Goal: Transaction & Acquisition: Download file/media

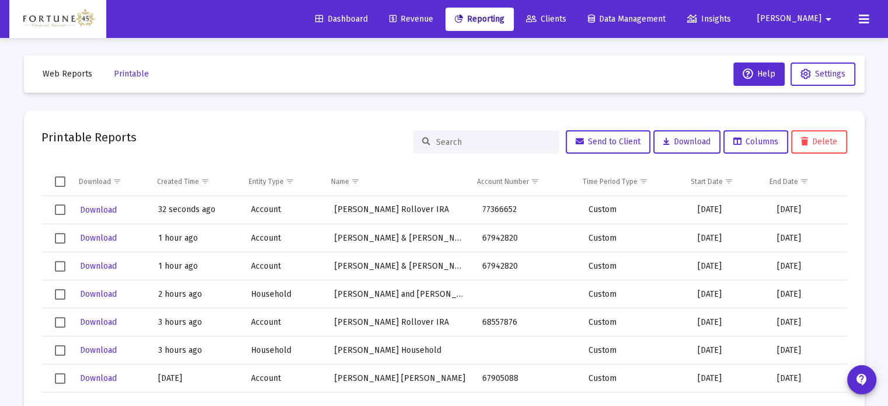
click at [58, 76] on span "Web Reports" at bounding box center [68, 74] width 50 height 10
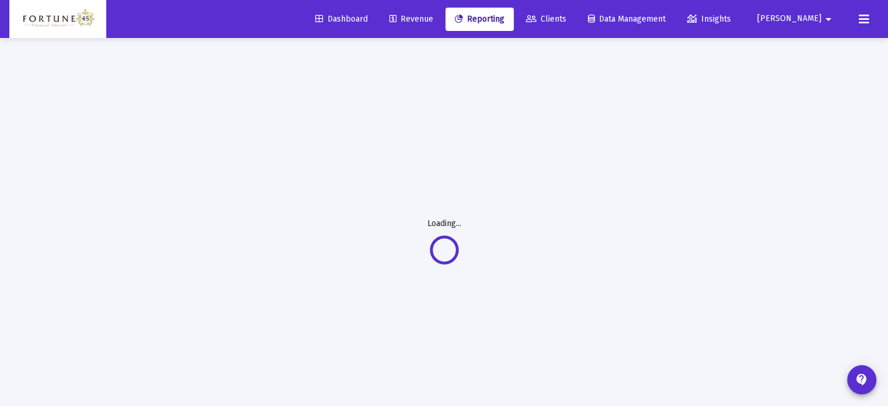
select select "View all"
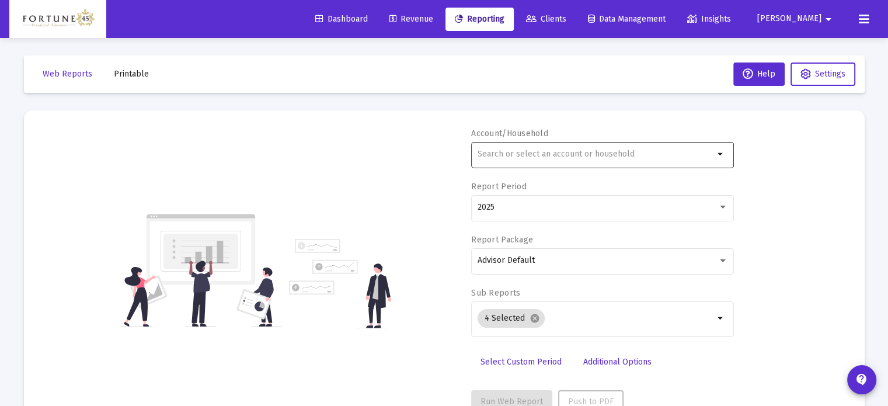
click at [642, 150] on input "text" at bounding box center [596, 153] width 236 height 9
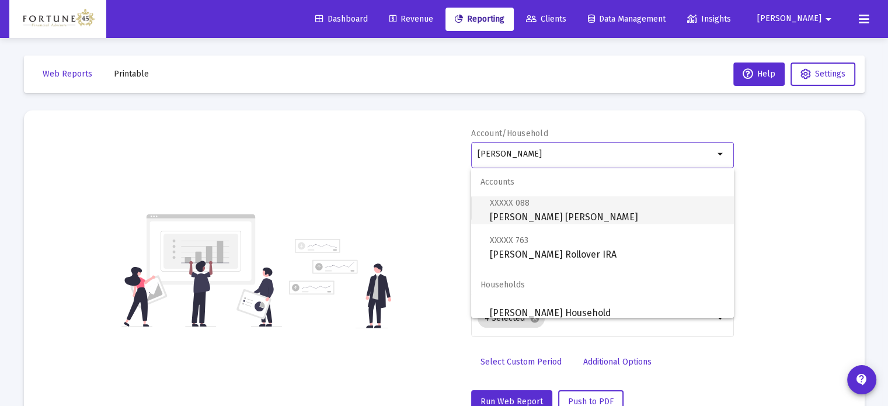
click at [605, 212] on span "XXXXX 088 [PERSON_NAME] [PERSON_NAME]" at bounding box center [607, 210] width 235 height 29
type input "[PERSON_NAME] [PERSON_NAME]"
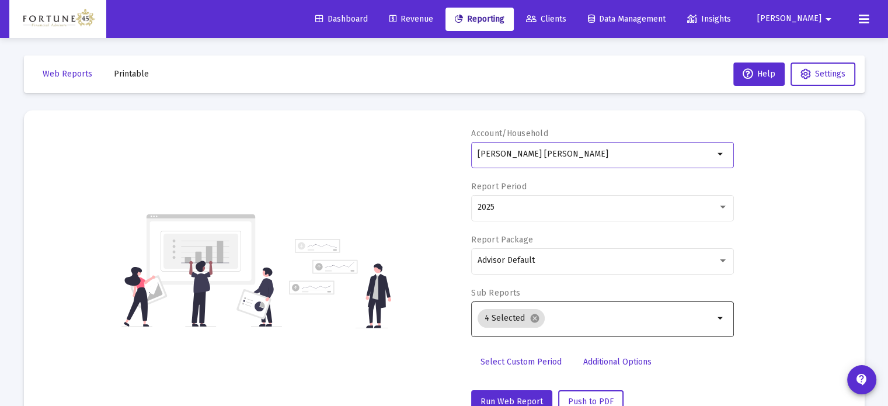
click at [560, 317] on input "Selection" at bounding box center [631, 318] width 165 height 9
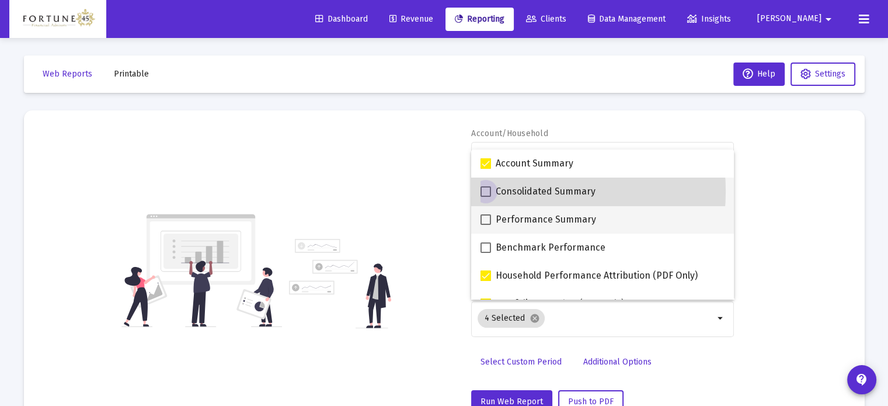
drag, startPoint x: 501, startPoint y: 191, endPoint x: 514, endPoint y: 217, distance: 28.2
click at [502, 191] on span "Consolidated Summary" at bounding box center [546, 191] width 100 height 14
click at [486, 197] on input "Consolidated Summary" at bounding box center [485, 197] width 1 height 1
checkbox input "true"
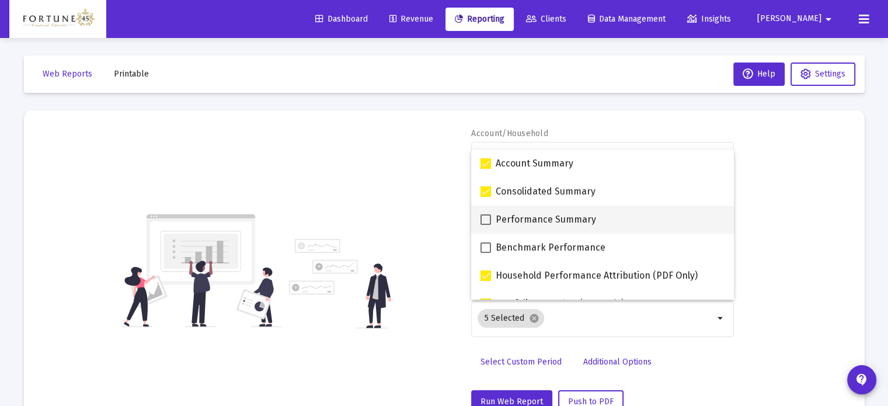
click at [518, 220] on span "Performance Summary" at bounding box center [546, 220] width 100 height 14
click at [486, 225] on input "Performance Summary" at bounding box center [485, 225] width 1 height 1
checkbox input "true"
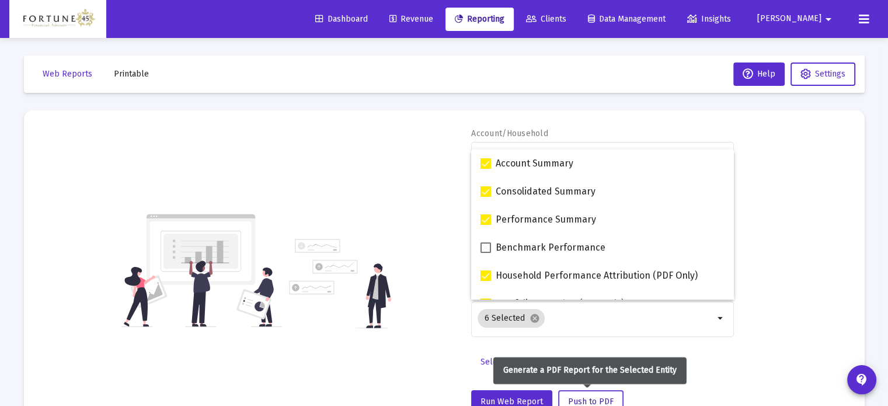
click at [593, 394] on button "Push to PDF" at bounding box center [590, 401] width 65 height 23
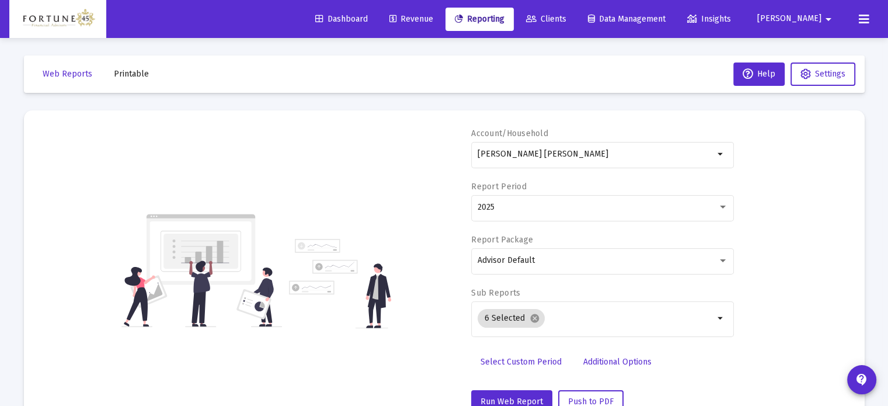
click at [138, 78] on span "Printable" at bounding box center [131, 74] width 35 height 10
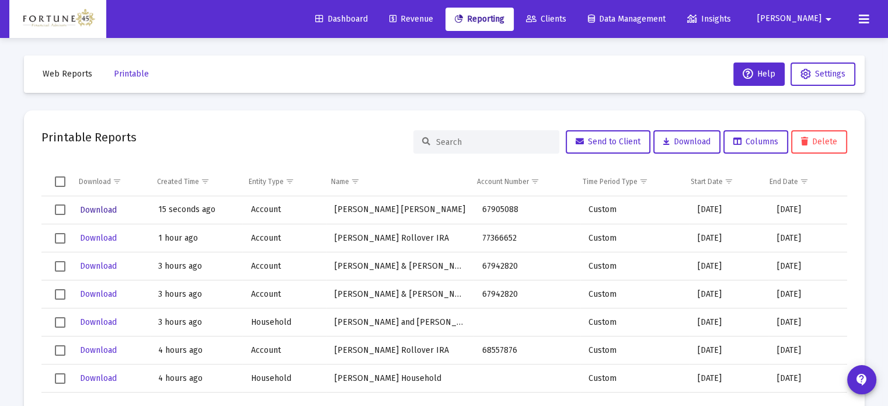
click at [105, 212] on span "Download" at bounding box center [98, 210] width 37 height 10
